Goal: Task Accomplishment & Management: Manage account settings

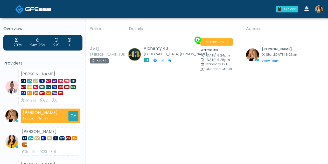
click at [322, 12] on link at bounding box center [319, 9] width 14 height 17
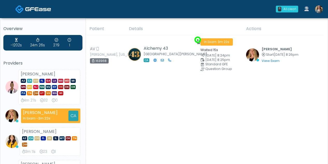
click at [317, 13] on link at bounding box center [319, 9] width 14 height 17
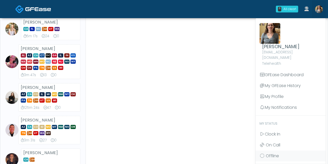
scroll to position [232, 0]
click at [272, 153] on span "Offline" at bounding box center [272, 156] width 13 height 6
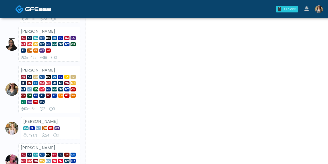
scroll to position [141, 0]
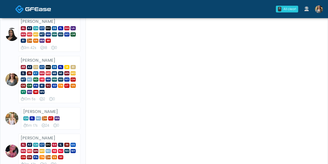
click at [318, 12] on img at bounding box center [319, 9] width 8 height 8
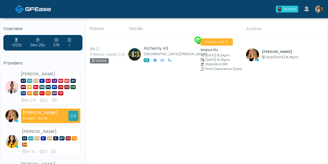
click at [317, 14] on link at bounding box center [319, 9] width 14 height 17
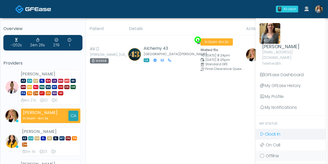
click at [271, 131] on span "Clock In" at bounding box center [273, 134] width 16 height 6
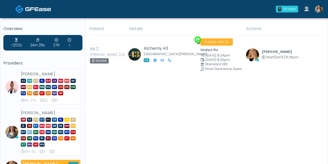
click at [319, 16] on link at bounding box center [319, 9] width 14 height 17
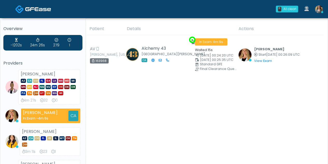
click at [317, 10] on img at bounding box center [319, 9] width 8 height 8
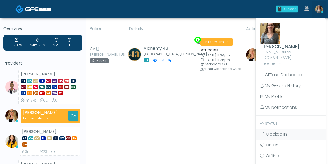
scroll to position [2, 0]
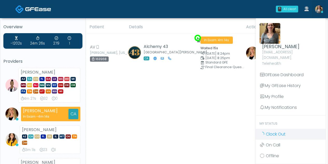
click at [277, 131] on span "Clock Out" at bounding box center [276, 134] width 20 height 6
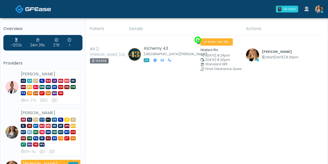
click at [319, 12] on img at bounding box center [319, 9] width 8 height 8
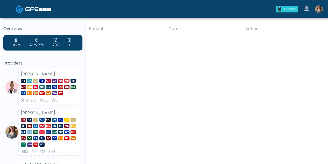
click at [320, 10] on img at bounding box center [319, 9] width 8 height 8
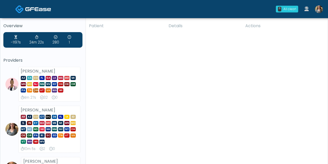
scroll to position [3, 0]
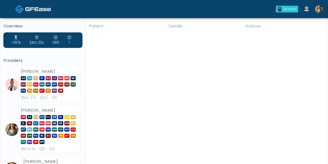
click at [320, 10] on img at bounding box center [319, 9] width 8 height 8
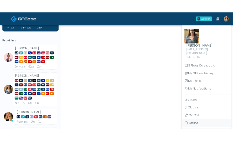
scroll to position [25, 0]
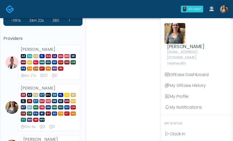
click at [225, 12] on img at bounding box center [224, 9] width 8 height 8
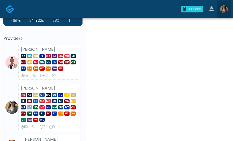
click at [225, 11] on img at bounding box center [224, 9] width 8 height 8
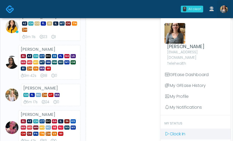
scroll to position [176, 0]
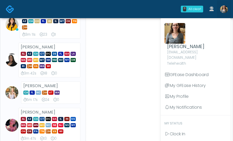
click at [118, 79] on div "Patient Details Actions" at bounding box center [157, 92] width 143 height 493
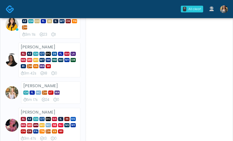
click at [225, 12] on img at bounding box center [224, 9] width 8 height 8
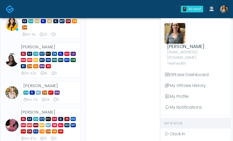
click at [180, 121] on span "My Status" at bounding box center [173, 123] width 18 height 4
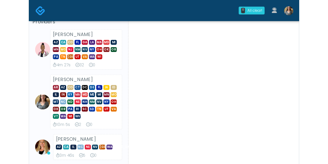
scroll to position [80, 0]
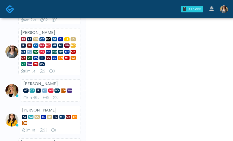
click at [9, 45] on li "Carissa Kelly AR AZ CO CT DC DE FL IA ID IL IN KY MA MD ME MI MN MO MT NC ND NE…" at bounding box center [42, 51] width 79 height 47
click at [10, 56] on img at bounding box center [11, 51] width 13 height 13
click at [223, 7] on img at bounding box center [224, 9] width 8 height 8
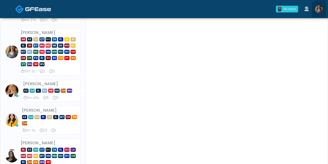
click at [321, 13] on link at bounding box center [319, 9] width 14 height 17
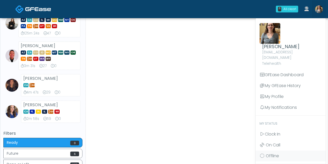
scroll to position [316, 0]
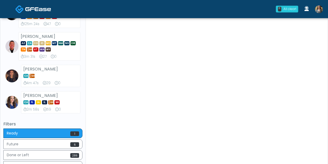
scroll to position [316, 0]
click at [320, 11] on img at bounding box center [319, 9] width 8 height 8
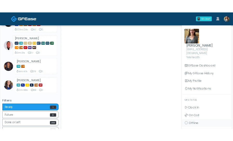
scroll to position [373, 0]
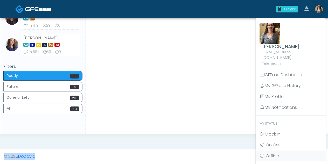
drag, startPoint x: 326, startPoint y: 141, endPoint x: 326, endPoint y: 160, distance: 19.2
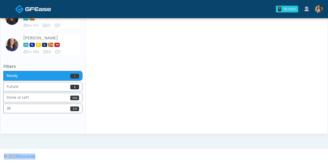
click at [317, 10] on img at bounding box center [319, 9] width 8 height 8
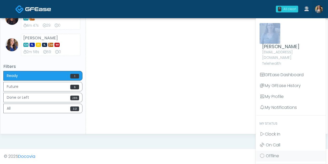
drag, startPoint x: 295, startPoint y: 21, endPoint x: 290, endPoint y: 4, distance: 17.7
click at [290, 4] on ul "0 All clear! All clear! Janaira Villalobos AZ CA CO FL GA LA MA MD MI MN MO NJ …" at bounding box center [299, 9] width 53 height 17
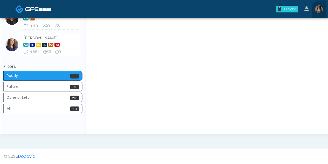
click at [323, 13] on link at bounding box center [319, 9] width 14 height 17
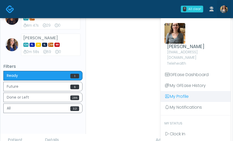
click at [229, 95] on link "My Profile" at bounding box center [195, 96] width 70 height 11
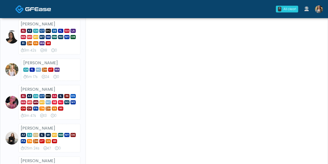
scroll to position [226, 0]
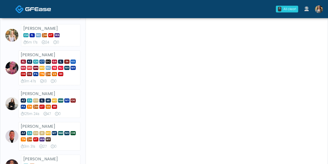
click at [232, 102] on div "Patient Details Actions" at bounding box center [205, 39] width 238 height 485
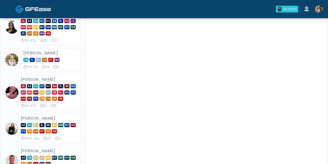
scroll to position [0, 0]
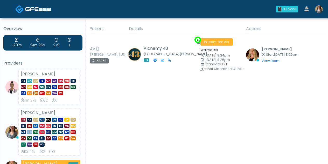
click at [232, 9] on icon at bounding box center [306, 8] width 4 height 5
click at [209, 4] on div "0 All clear! All clear! [PERSON_NAME] AZ CA CO [GEOGRAPHIC_DATA] [GEOGRAPHIC_DA…" at bounding box center [194, 9] width 261 height 17
click at [232, 9] on img at bounding box center [319, 9] width 8 height 8
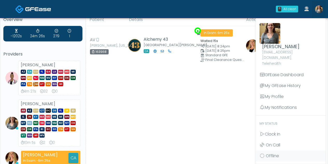
scroll to position [10, 0]
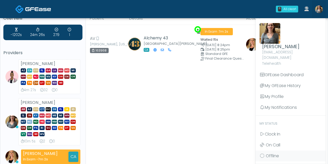
drag, startPoint x: 320, startPoint y: 8, endPoint x: 200, endPoint y: 81, distance: 140.4
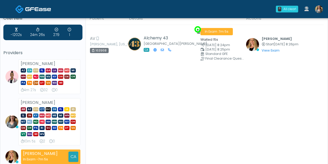
click at [232, 9] on img at bounding box center [319, 9] width 8 height 8
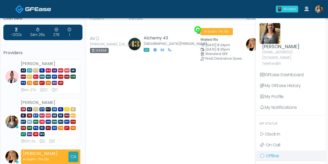
click at [232, 141] on span "Offline" at bounding box center [272, 156] width 13 height 6
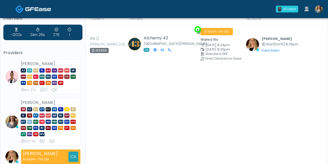
scroll to position [0, 0]
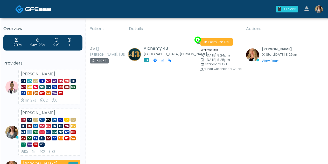
drag, startPoint x: 16, startPoint y: 137, endPoint x: 13, endPoint y: 133, distance: 5.1
click at [13, 133] on img at bounding box center [11, 132] width 13 height 13
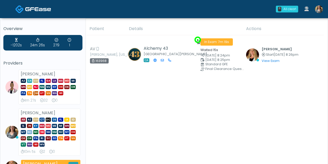
click at [13, 133] on img at bounding box center [11, 132] width 13 height 13
click at [36, 8] on img at bounding box center [38, 8] width 26 height 5
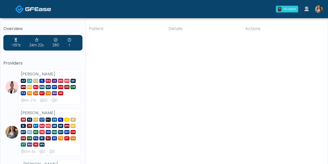
click at [320, 9] on img at bounding box center [319, 9] width 8 height 8
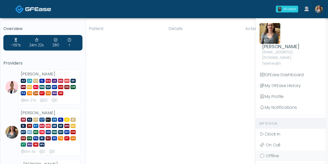
click at [269, 121] on span "My Status" at bounding box center [268, 123] width 18 height 4
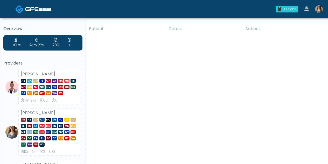
click at [320, 11] on img at bounding box center [319, 9] width 8 height 8
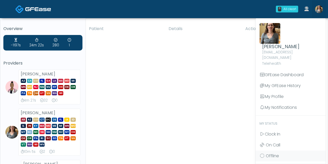
drag, startPoint x: 327, startPoint y: 30, endPoint x: 326, endPoint y: 60, distance: 30.1
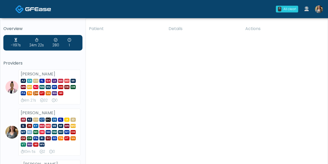
click at [318, 11] on img at bounding box center [319, 9] width 8 height 8
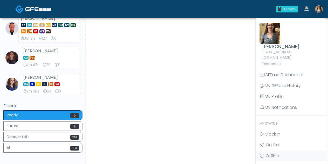
scroll to position [381, 0]
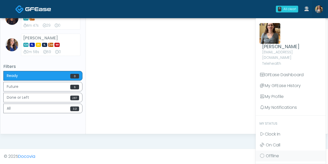
click at [283, 31] on div "Carissa Kelly cpetroro@gmail.com Telehealth" at bounding box center [290, 44] width 70 height 49
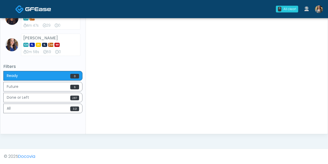
click at [321, 10] on img at bounding box center [319, 9] width 8 height 8
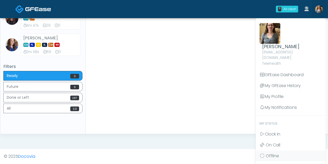
click at [272, 40] on img at bounding box center [269, 33] width 21 height 21
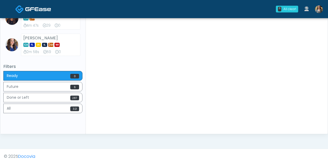
click at [316, 10] on img at bounding box center [319, 9] width 8 height 8
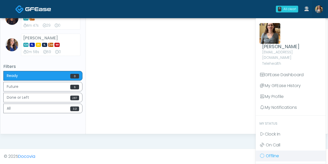
click at [276, 153] on span "Offline" at bounding box center [272, 156] width 13 height 6
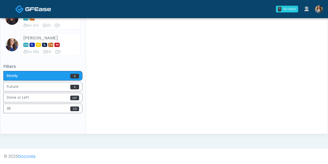
scroll to position [0, 0]
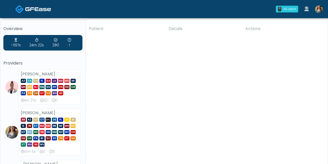
click at [318, 10] on img at bounding box center [319, 9] width 8 height 8
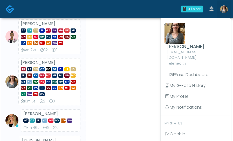
scroll to position [7, 0]
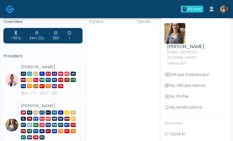
drag, startPoint x: 179, startPoint y: 19, endPoint x: 170, endPoint y: 1, distance: 19.9
click at [170, 1] on div "0 All clear! All clear! [PERSON_NAME] AZ CA CO [GEOGRAPHIC_DATA] [GEOGRAPHIC_DA…" at bounding box center [124, 9] width 213 height 17
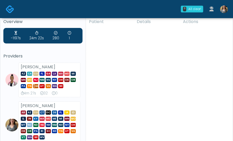
click at [210, 11] on icon at bounding box center [211, 8] width 4 height 5
click at [224, 15] on link at bounding box center [224, 9] width 14 height 17
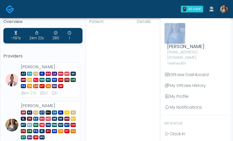
drag, startPoint x: 193, startPoint y: 19, endPoint x: 170, endPoint y: -2, distance: 31.5
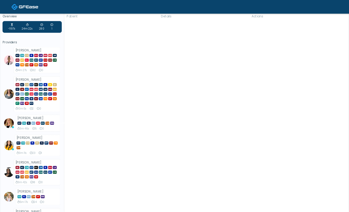
scroll to position [0, 0]
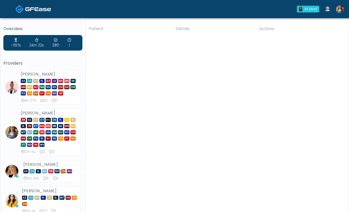
click at [327, 8] on img at bounding box center [340, 9] width 8 height 8
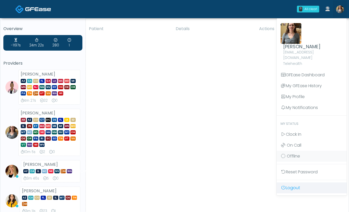
click at [291, 164] on link "Logout" at bounding box center [312, 187] width 70 height 11
